Goal: Browse casually

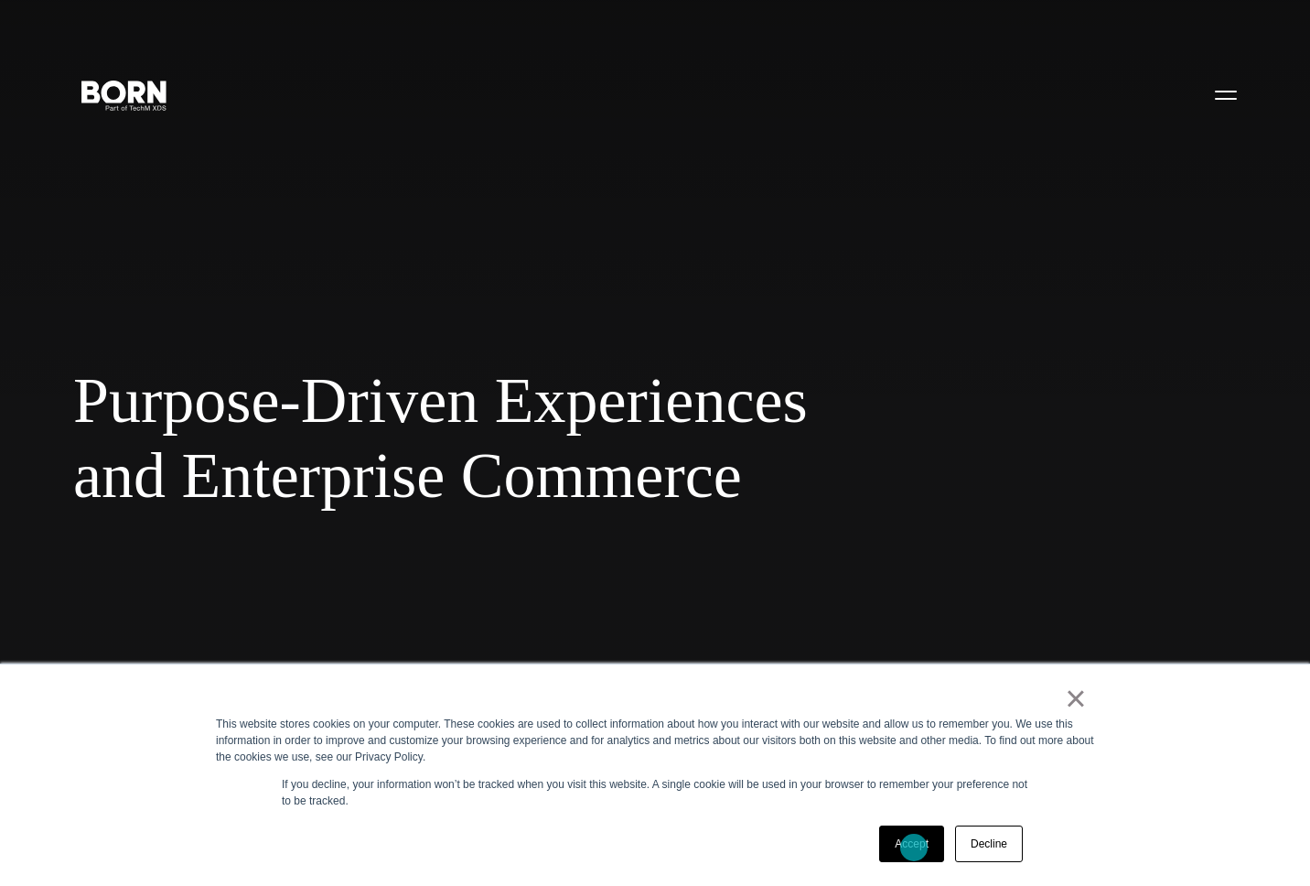
click at [914, 847] on link "Accept" at bounding box center [911, 843] width 65 height 37
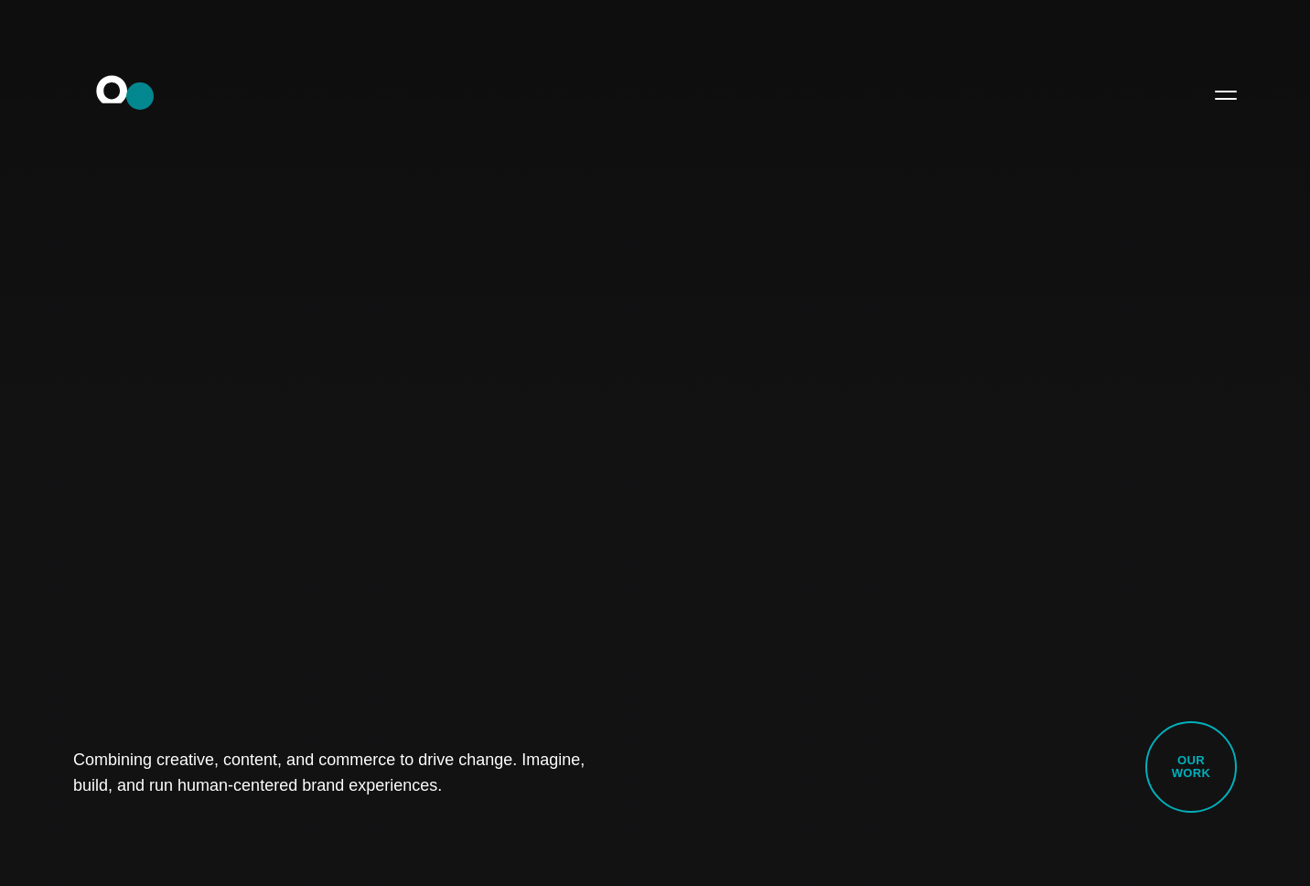
click at [140, 96] on icon ".st0{display:none;} .st1{display:inline;} .st2{font-family:'HelveticaNeue-Mediu…" at bounding box center [124, 94] width 117 height 48
